Goal: Transaction & Acquisition: Purchase product/service

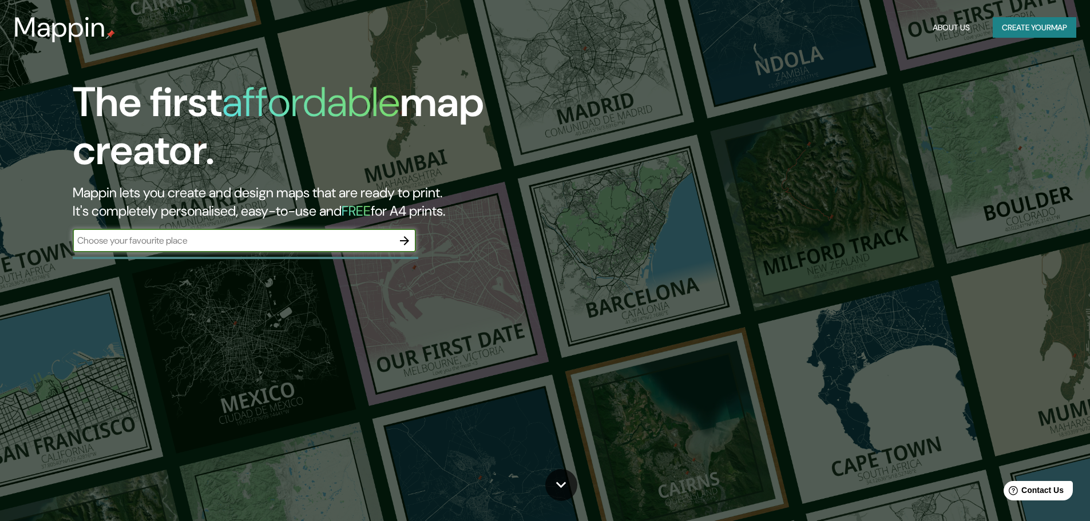
click at [1038, 22] on button "Create your map" at bounding box center [1034, 27] width 84 height 21
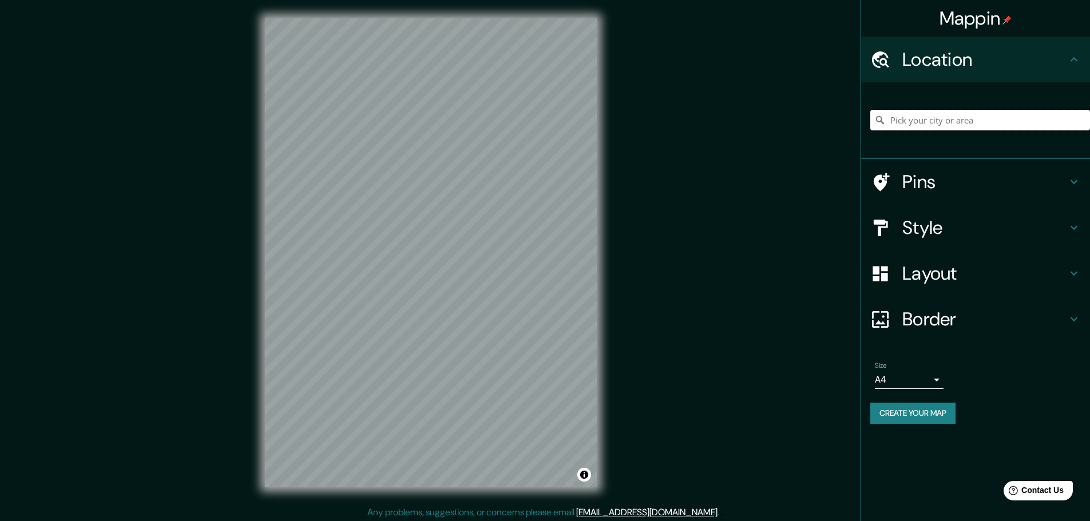
click at [960, 124] on input "Pick your city or area" at bounding box center [980, 120] width 220 height 21
click at [927, 122] on input "[GEOGRAPHIC_DATA]" at bounding box center [980, 120] width 220 height 21
click at [938, 126] on input "[GEOGRAPHIC_DATA]" at bounding box center [980, 120] width 220 height 21
drag, startPoint x: 938, startPoint y: 126, endPoint x: 797, endPoint y: 141, distance: 141.0
click at [797, 141] on div "Mappin Location [GEOGRAPHIC_DATA] Pins Style Layout Border Choose a border. Hin…" at bounding box center [545, 262] width 1090 height 524
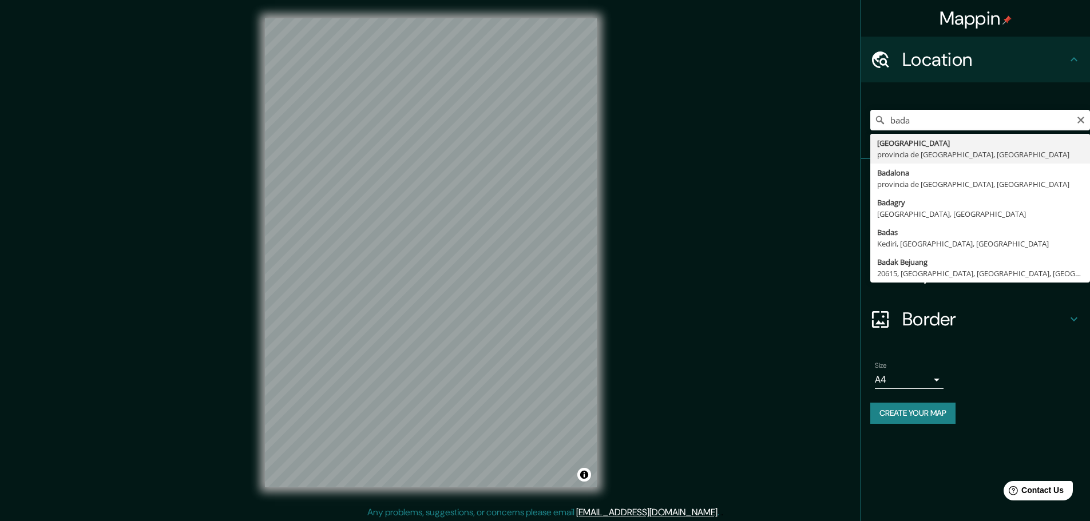
type input "[GEOGRAPHIC_DATA], [GEOGRAPHIC_DATA], [GEOGRAPHIC_DATA]"
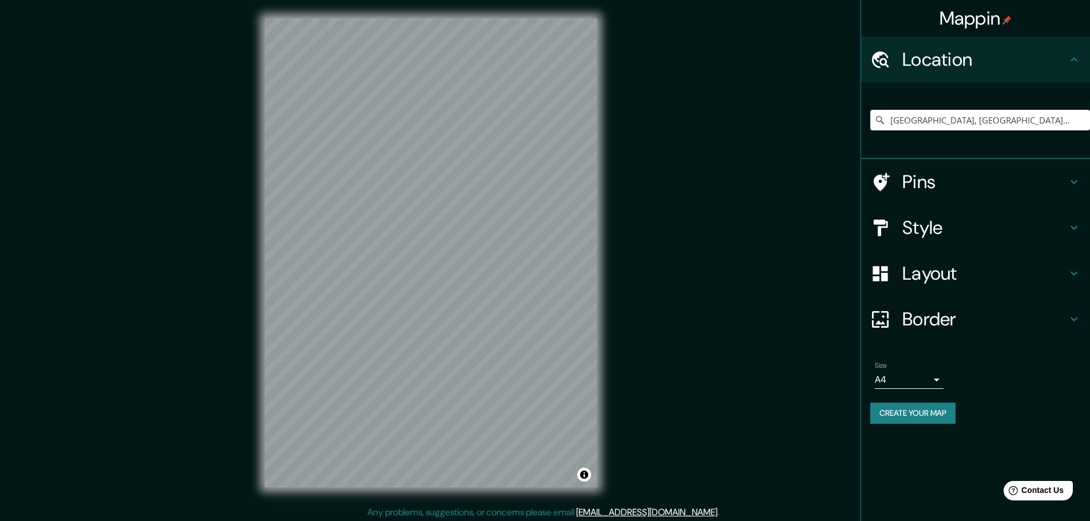
click at [930, 366] on div "Size A4 single" at bounding box center [909, 375] width 69 height 27
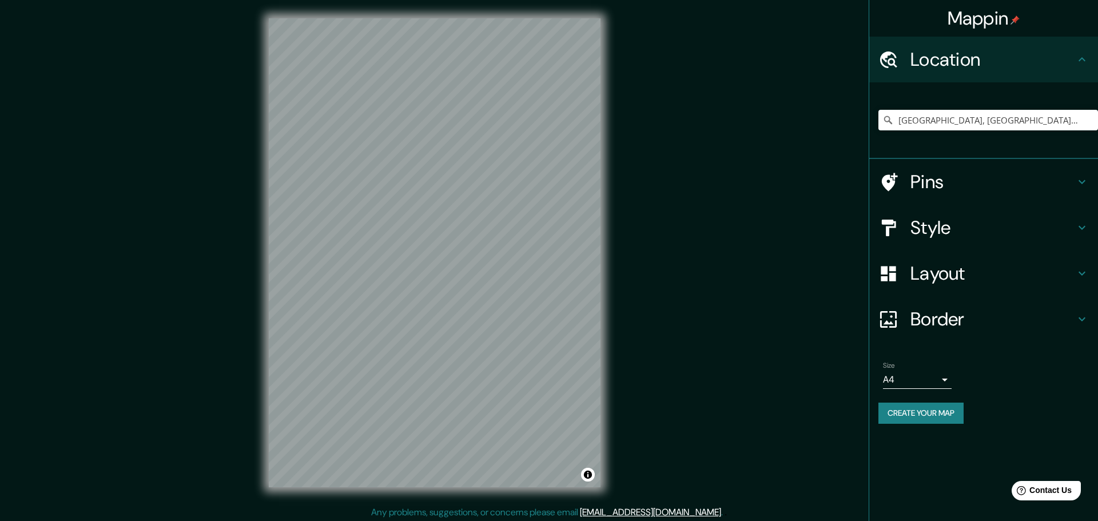
click at [927, 377] on body "Mappin Location [GEOGRAPHIC_DATA], [GEOGRAPHIC_DATA], [GEOGRAPHIC_DATA] Pins St…" at bounding box center [549, 260] width 1098 height 521
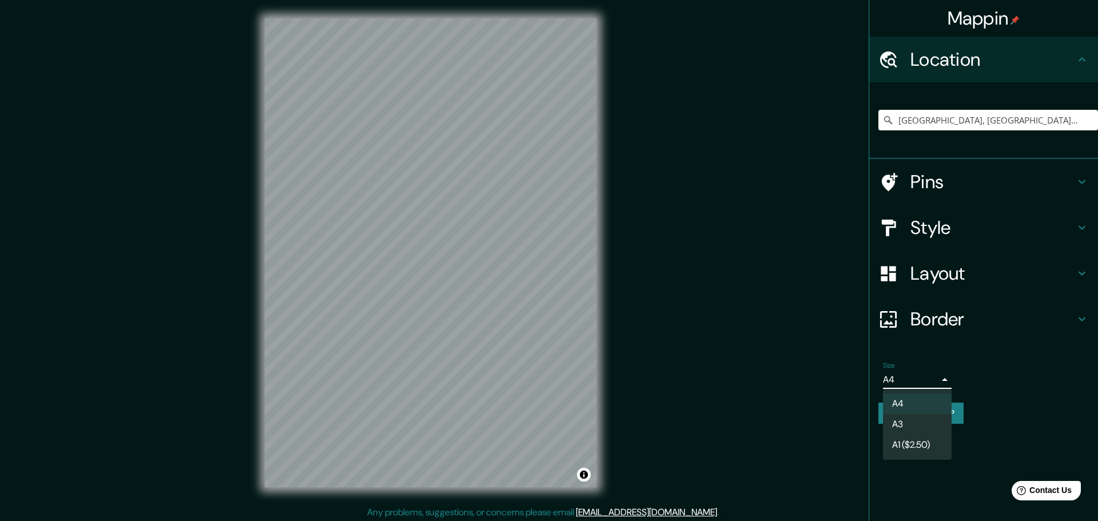
click at [920, 380] on div at bounding box center [549, 260] width 1098 height 521
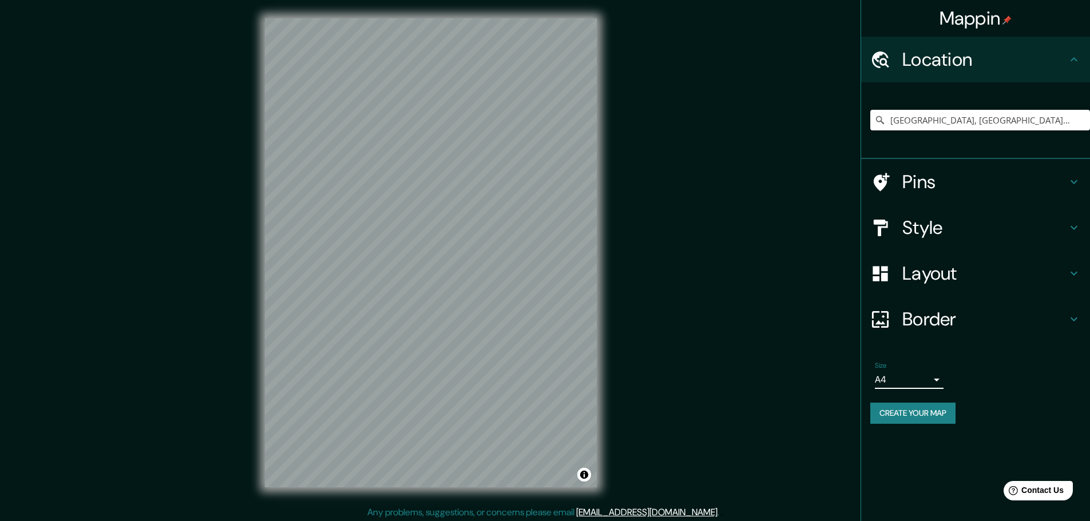
click at [950, 269] on h4 "Layout" at bounding box center [984, 273] width 165 height 23
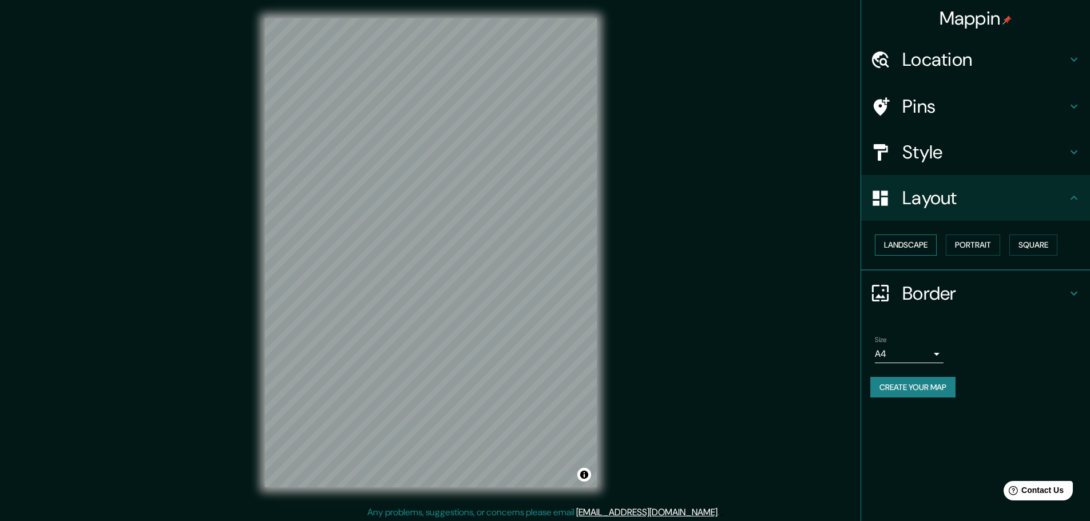
click at [933, 248] on button "Landscape" at bounding box center [906, 245] width 62 height 21
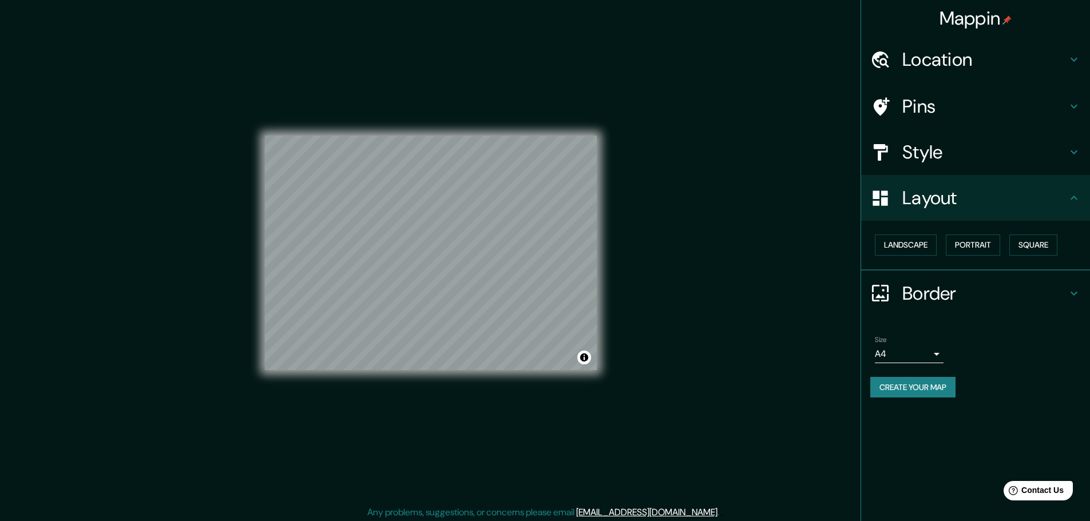
click at [955, 164] on div "Style" at bounding box center [975, 152] width 229 height 46
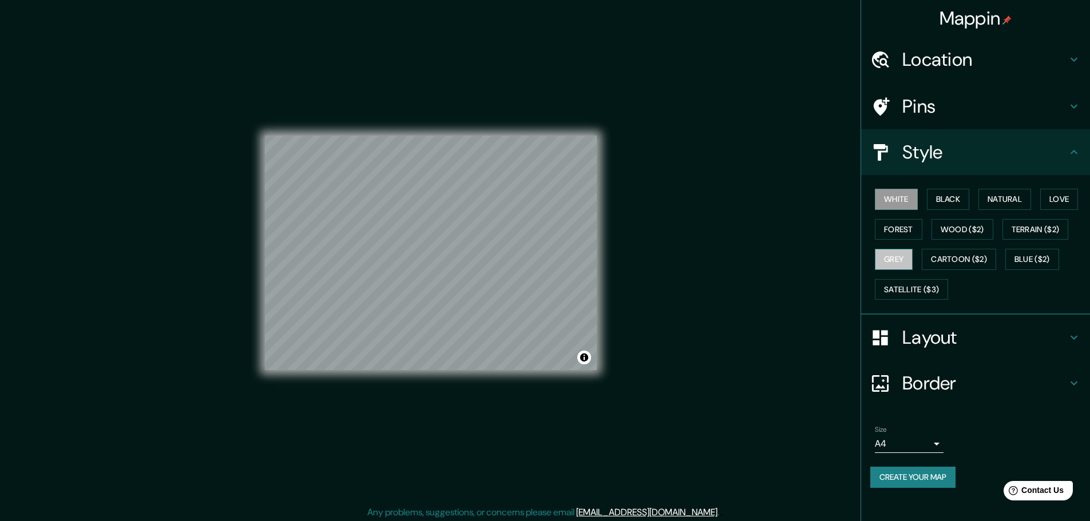
click at [903, 255] on button "Grey" at bounding box center [894, 259] width 38 height 21
click at [951, 195] on button "Black" at bounding box center [948, 199] width 43 height 21
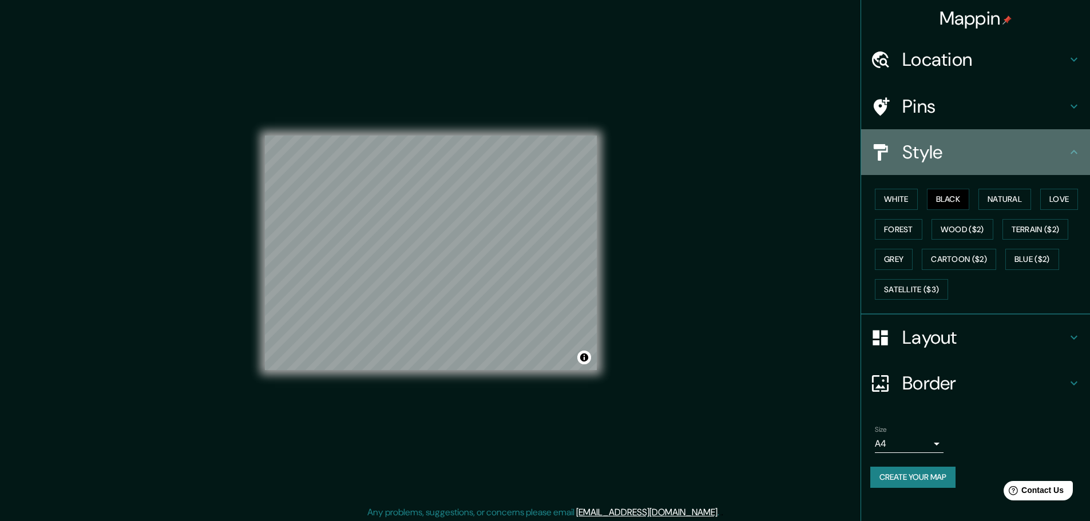
click at [944, 169] on div "Style" at bounding box center [975, 152] width 229 height 46
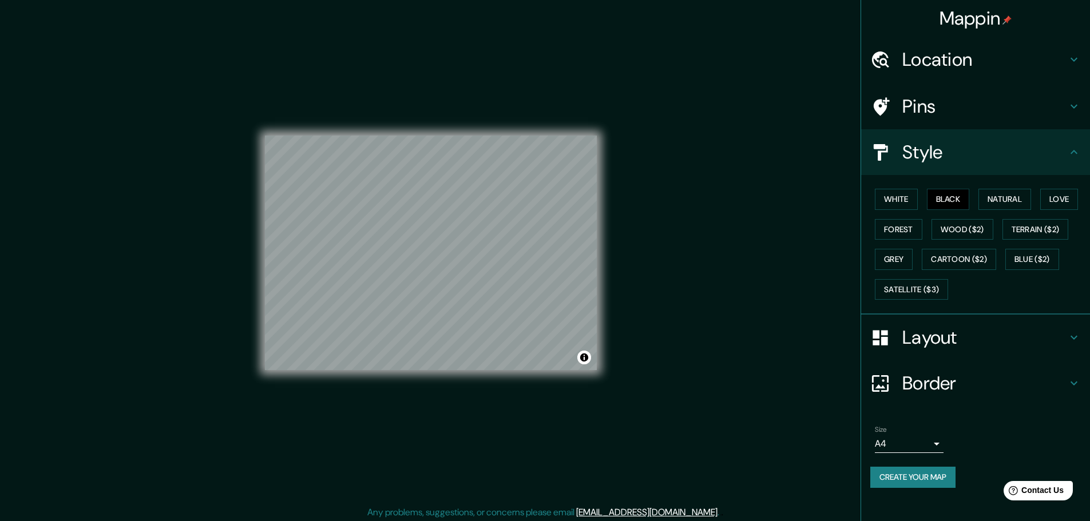
click at [938, 120] on div "Pins" at bounding box center [975, 107] width 229 height 46
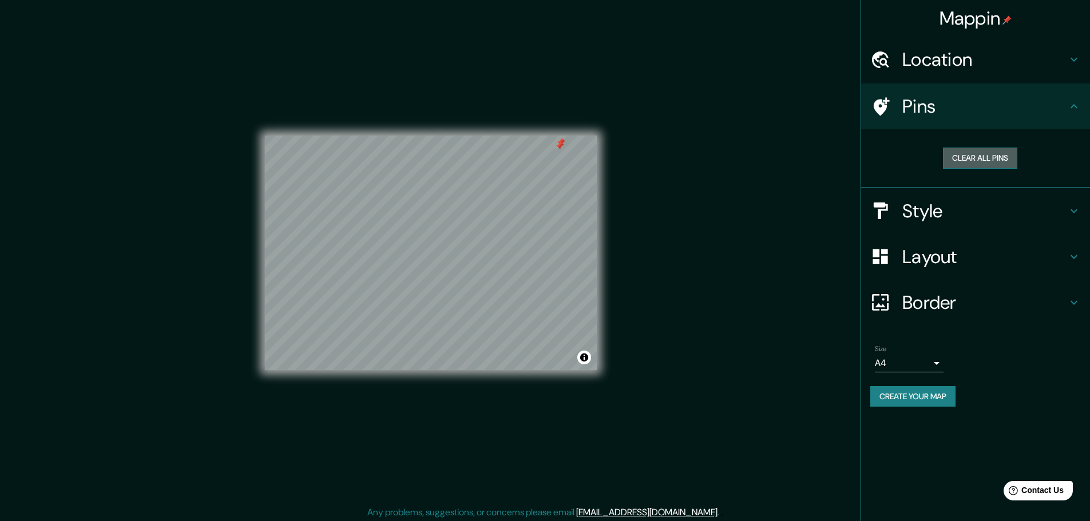
click at [972, 154] on button "Clear all pins" at bounding box center [980, 158] width 74 height 21
click at [940, 397] on button "Create your map" at bounding box center [912, 396] width 85 height 21
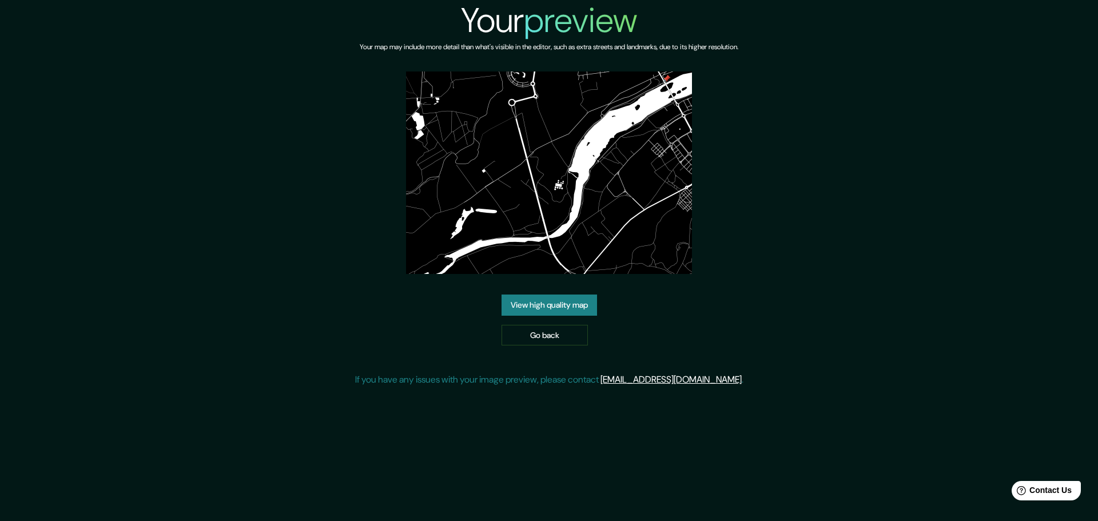
click at [585, 305] on link "View high quality map" at bounding box center [550, 305] width 96 height 21
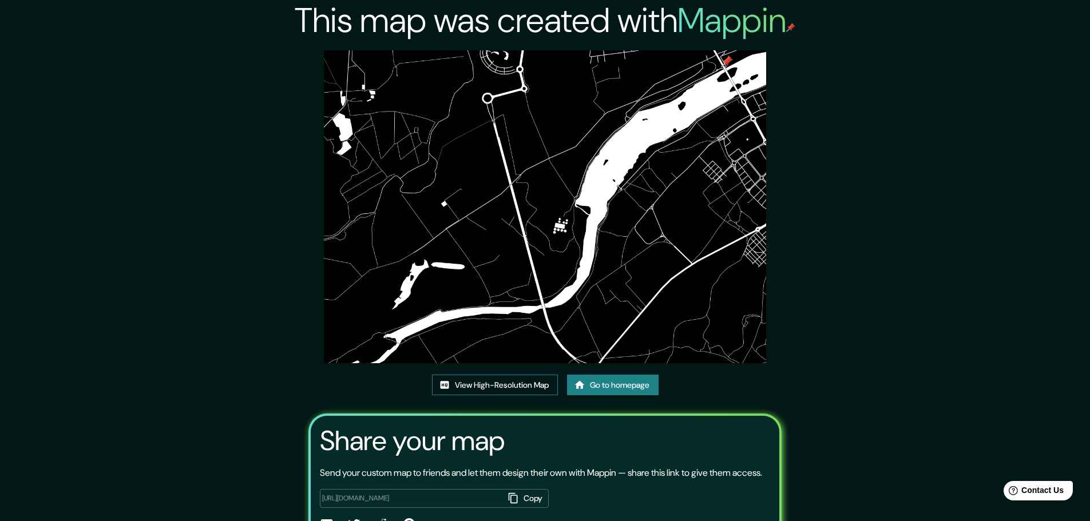
click at [495, 384] on link "View High-Resolution Map" at bounding box center [495, 385] width 126 height 21
